Goal: Information Seeking & Learning: Learn about a topic

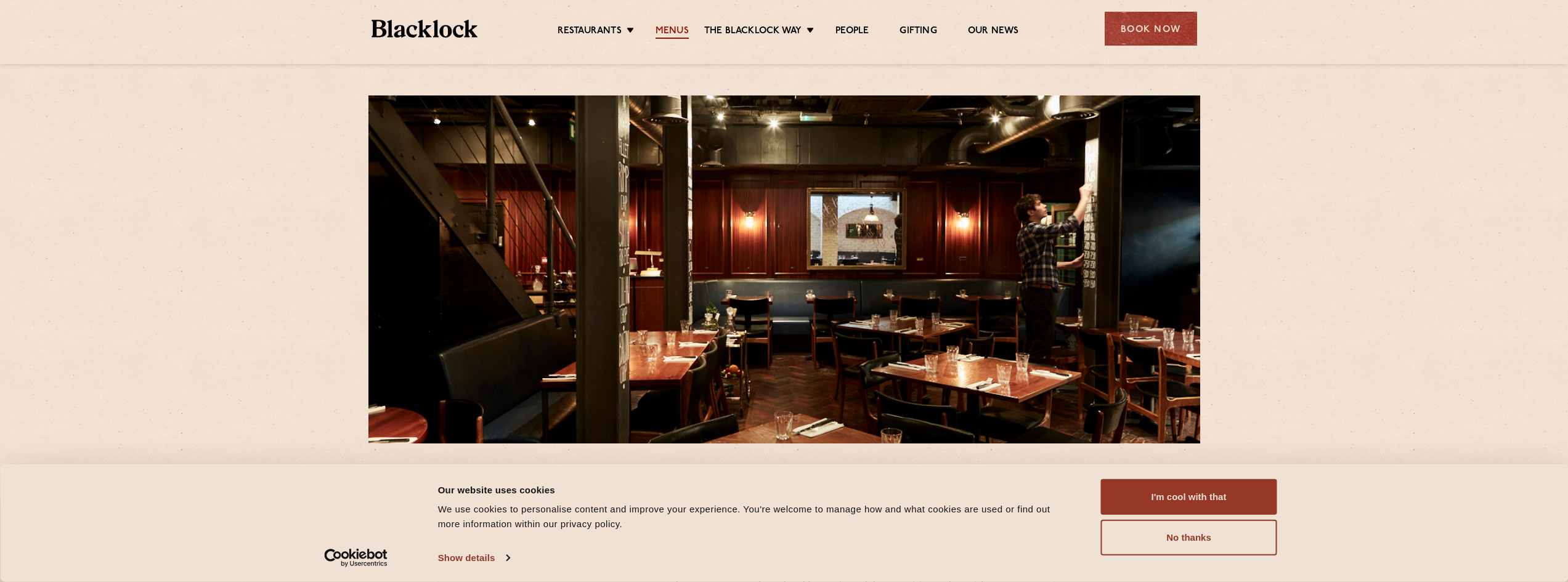
click at [663, 35] on link "Menus" at bounding box center [672, 32] width 33 height 13
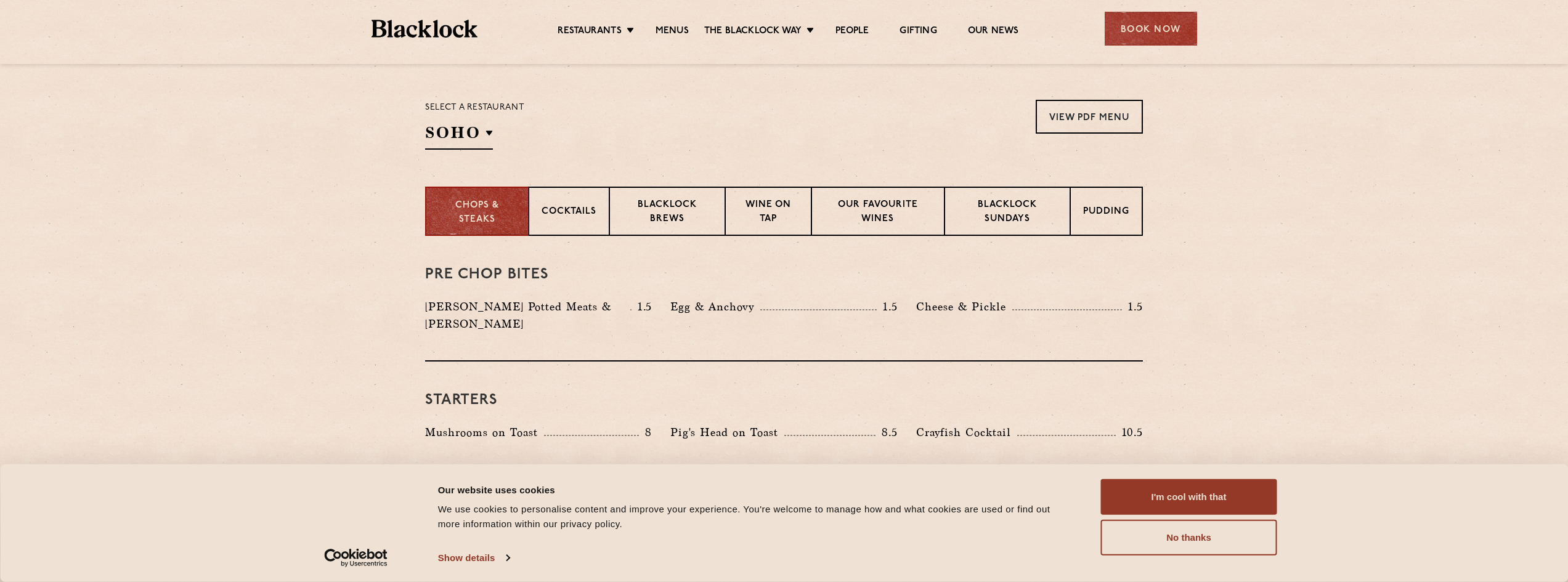
scroll to position [443, 0]
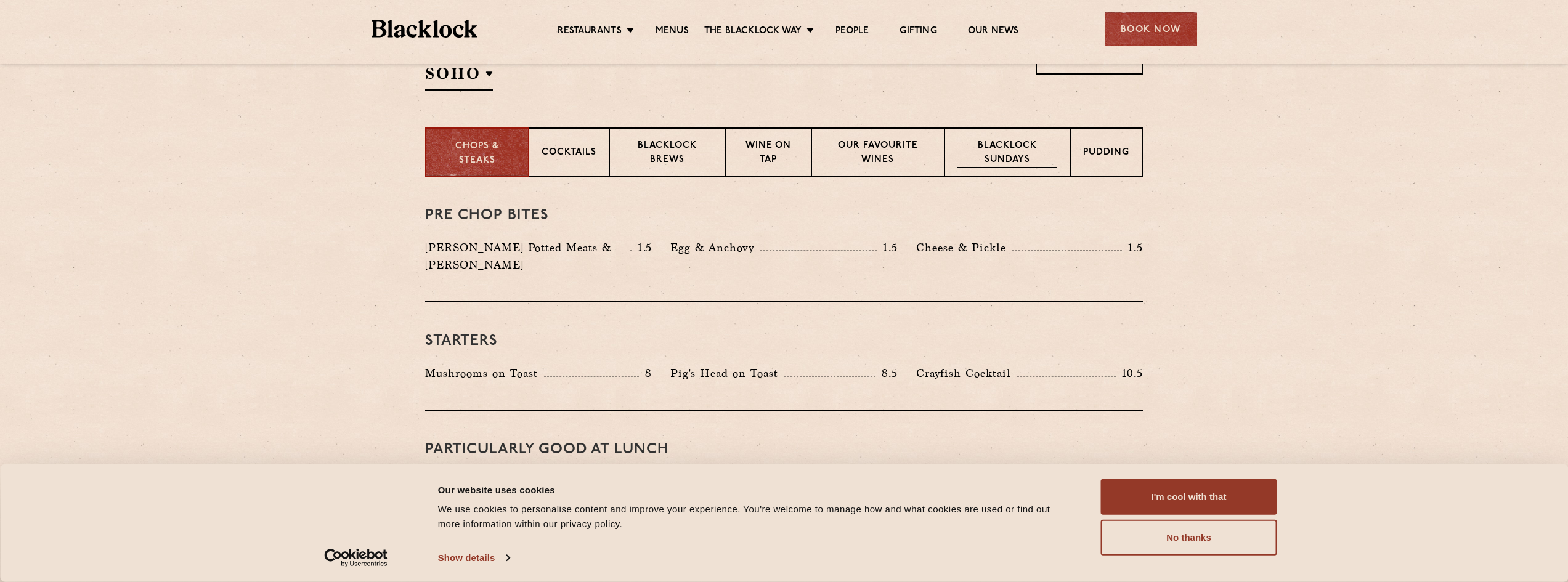
click at [982, 159] on p "Blacklock Sundays" at bounding box center [1008, 153] width 100 height 29
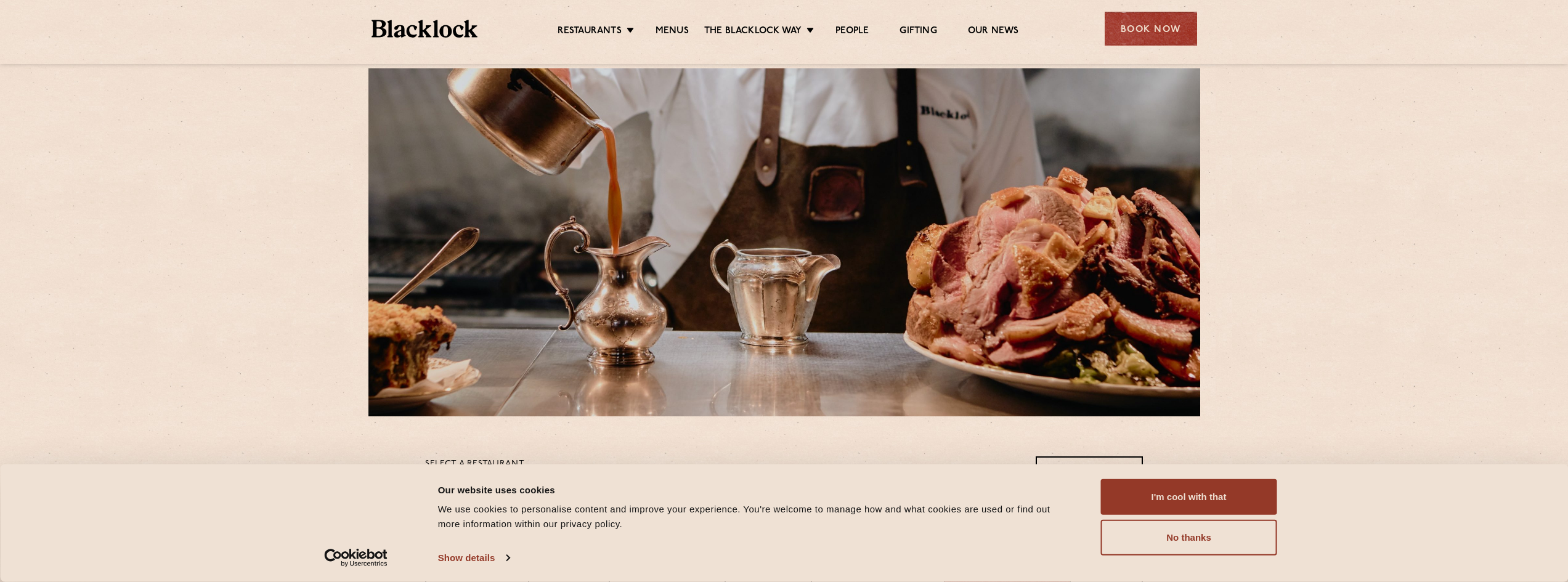
scroll to position [0, 0]
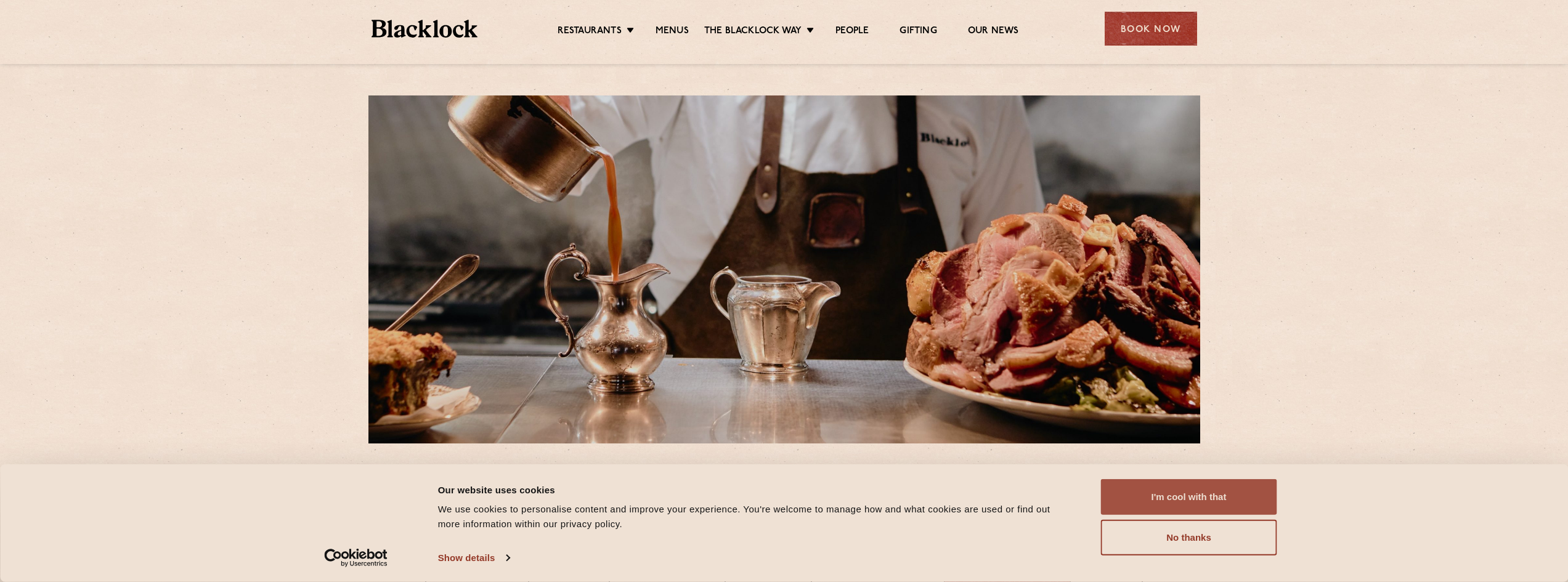
click at [1177, 501] on button "I'm cool with that" at bounding box center [1189, 497] width 176 height 36
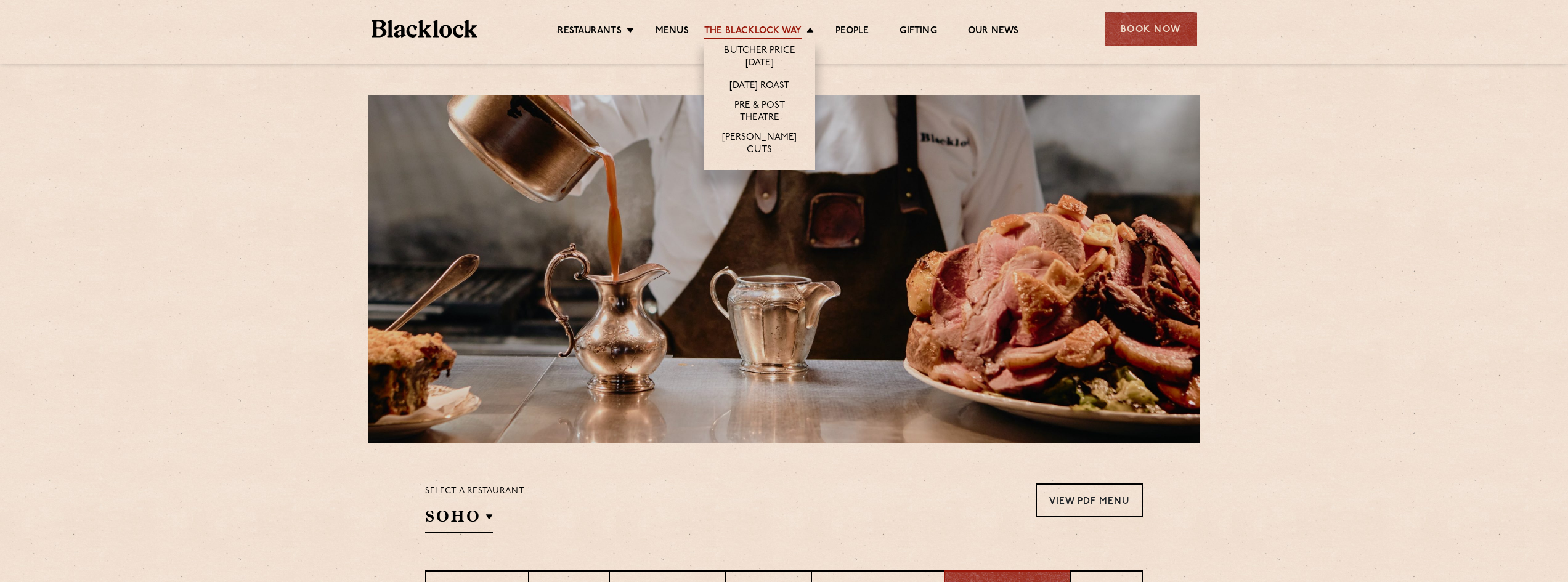
click at [742, 30] on link "The Blacklock Way" at bounding box center [753, 32] width 98 height 13
